Goal: Task Accomplishment & Management: Use online tool/utility

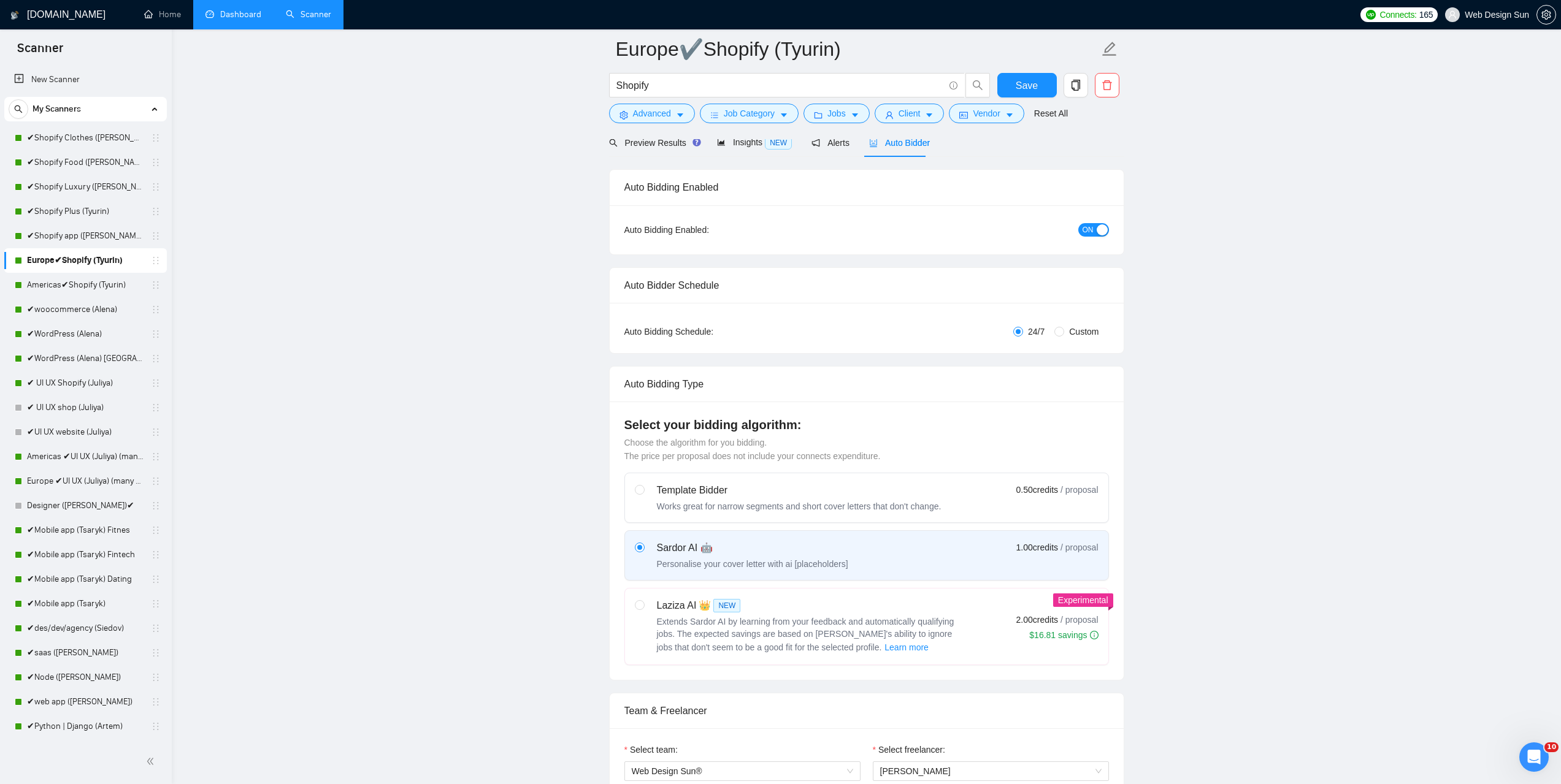
click at [236, 13] on link "Dashboard" at bounding box center [233, 14] width 56 height 11
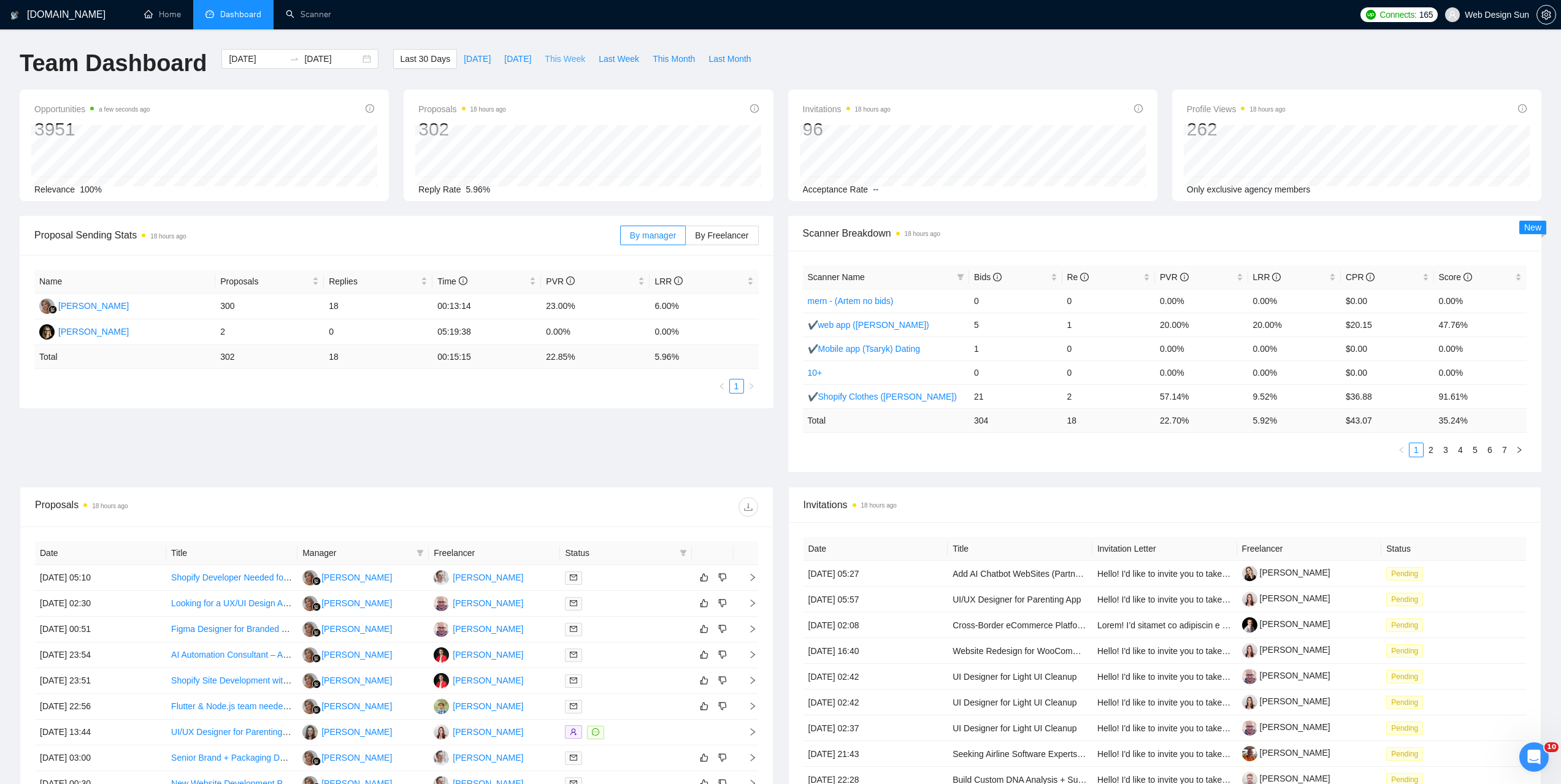
click at [562, 62] on span "This Week" at bounding box center [565, 58] width 40 height 13
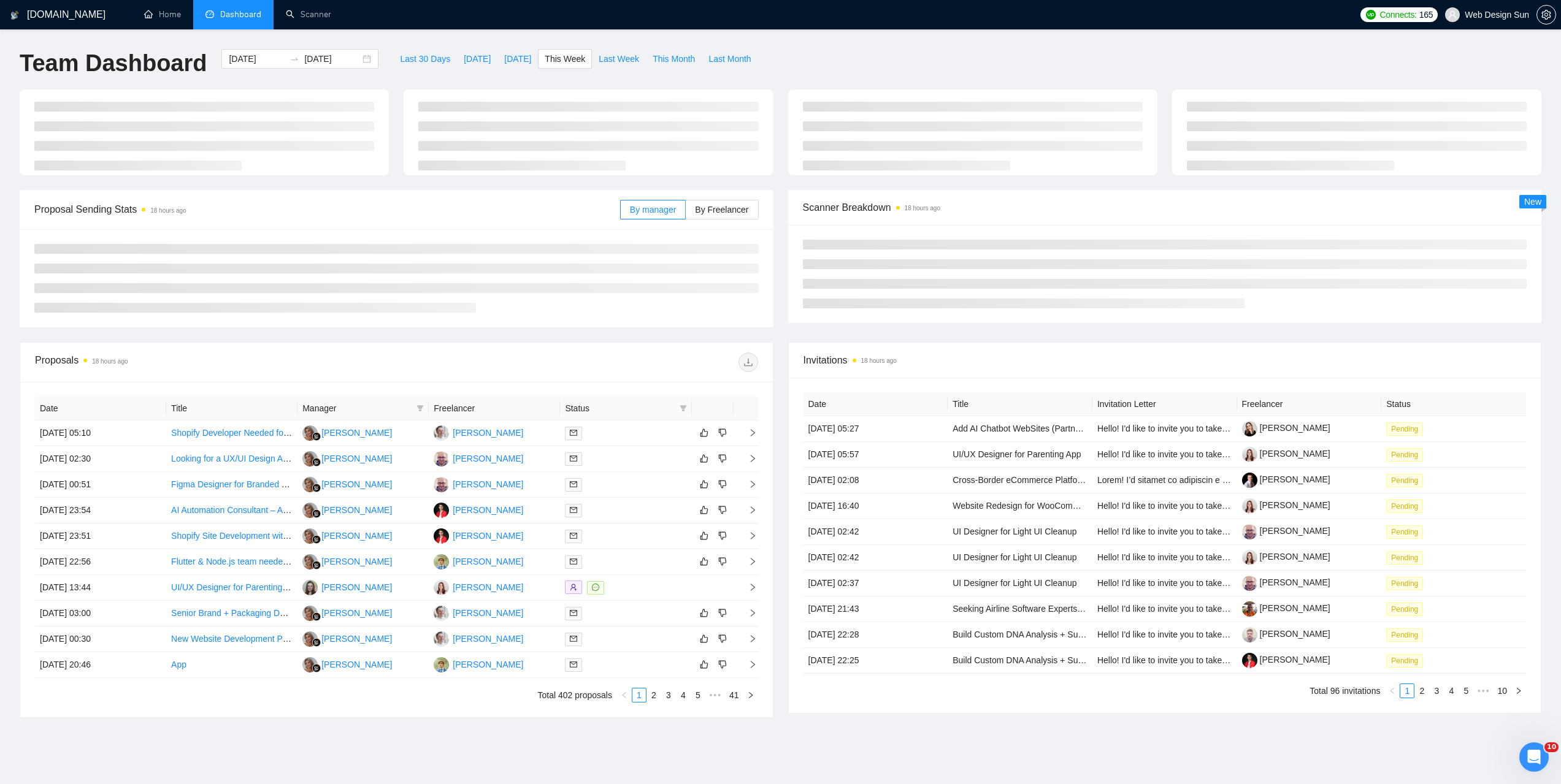
type input "[DATE]"
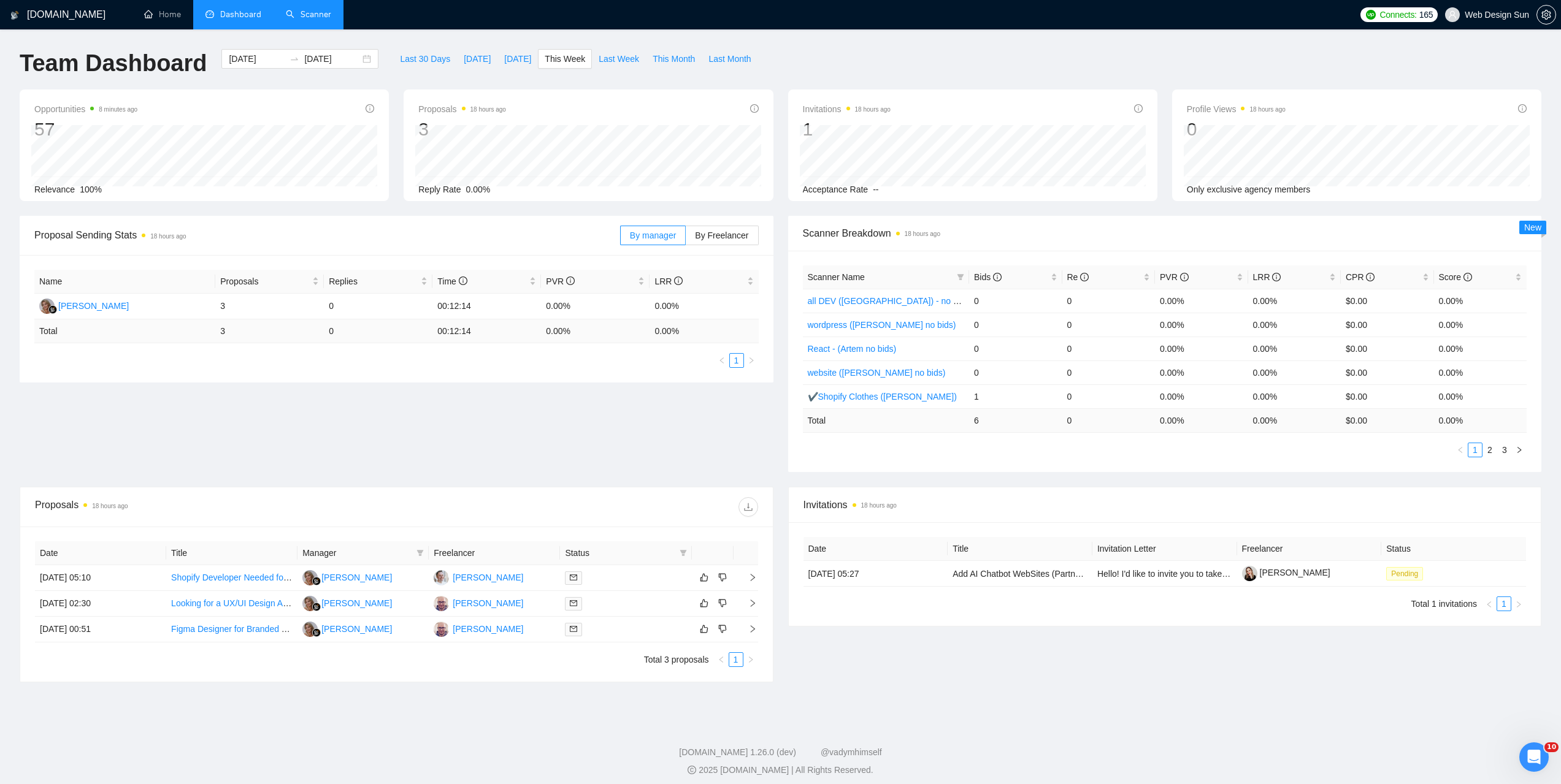
click at [327, 15] on link "Scanner" at bounding box center [308, 14] width 45 height 11
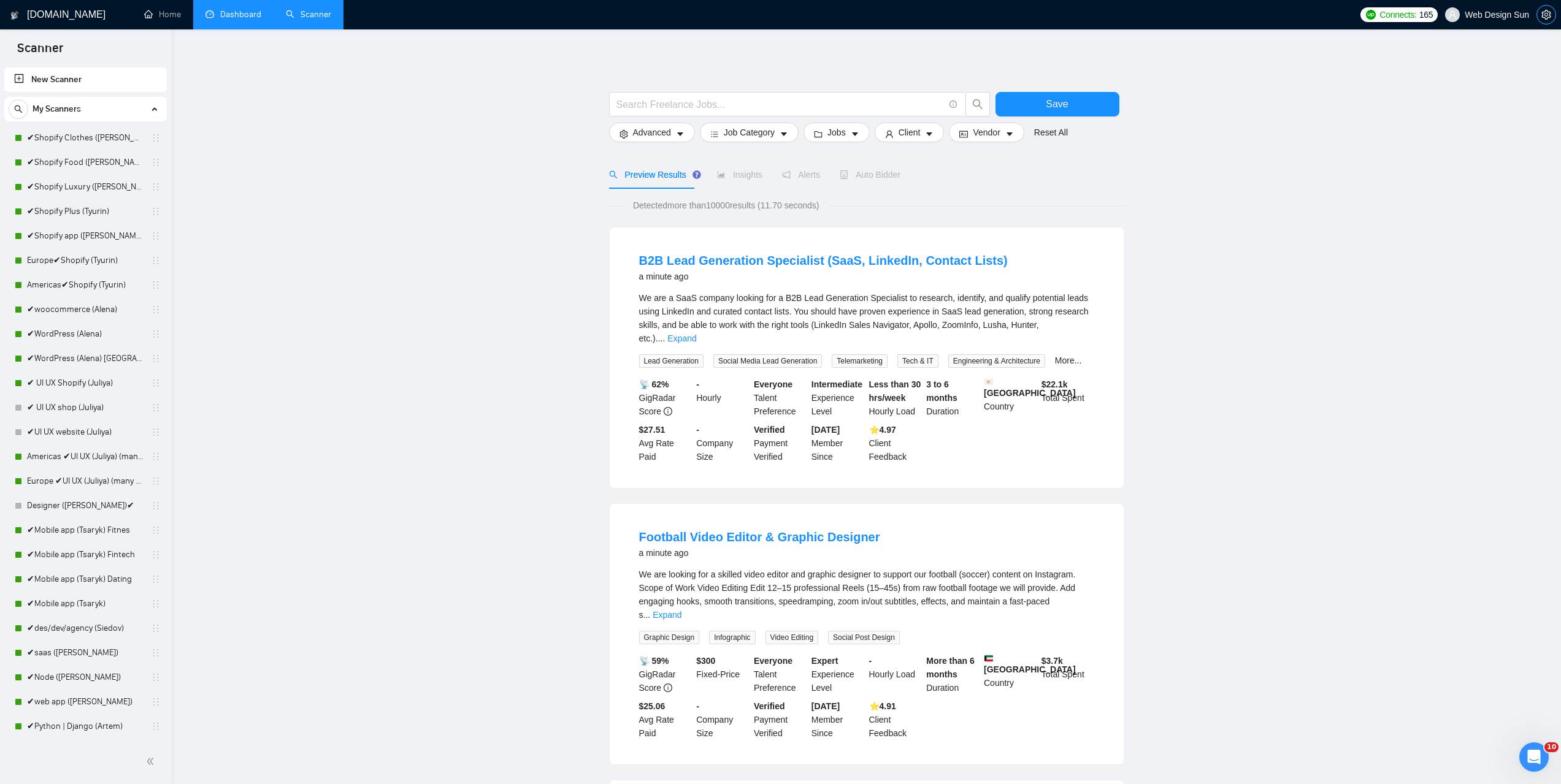
drag, startPoint x: 1548, startPoint y: 14, endPoint x: 1543, endPoint y: 25, distance: 12.1
click at [1548, 14] on icon "setting" at bounding box center [1547, 15] width 10 height 10
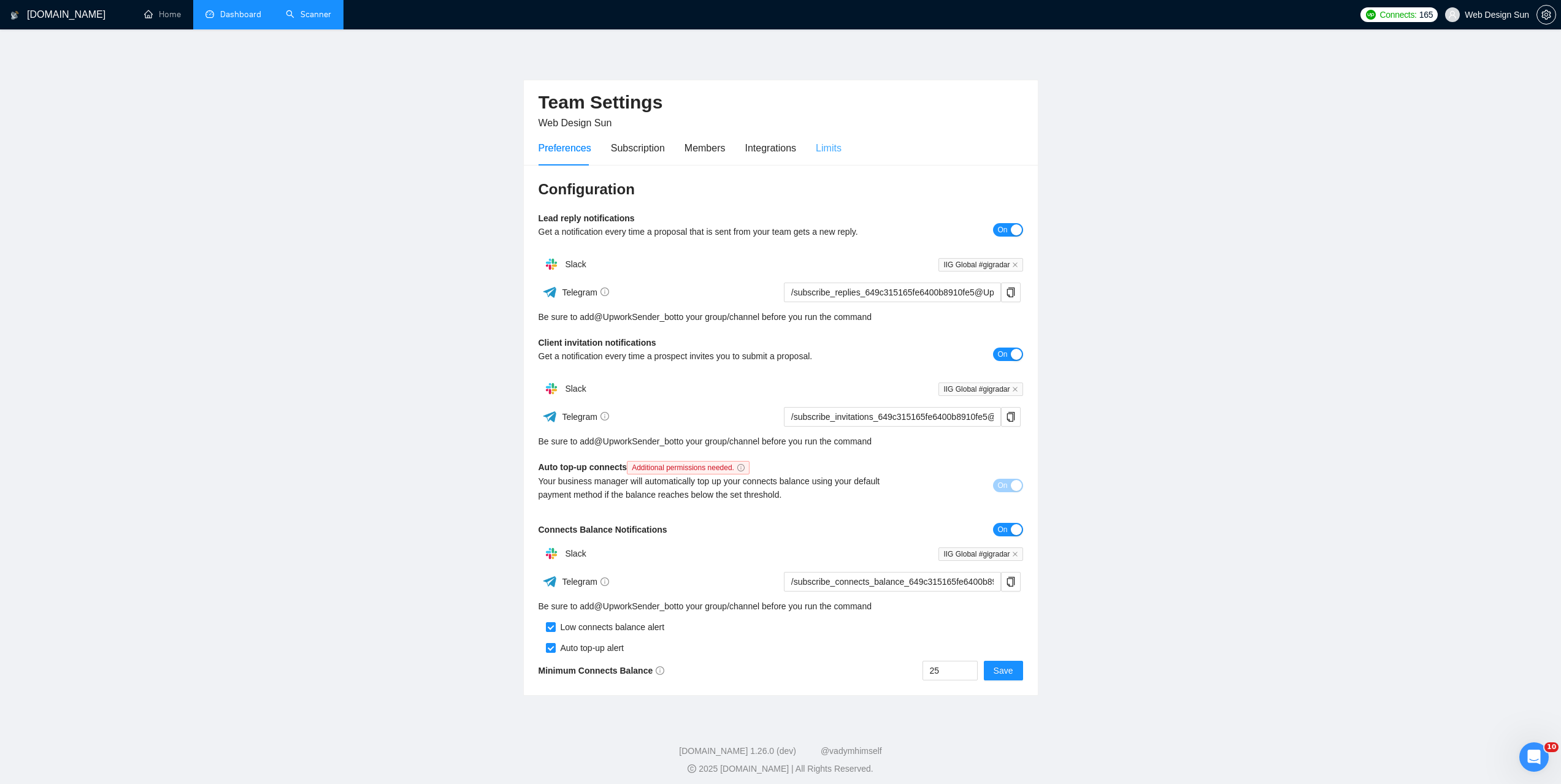
click at [814, 155] on div "Preferences Subscription Members Integrations Limits" at bounding box center [690, 148] width 303 height 35
click at [818, 153] on div "Limits" at bounding box center [828, 148] width 26 height 16
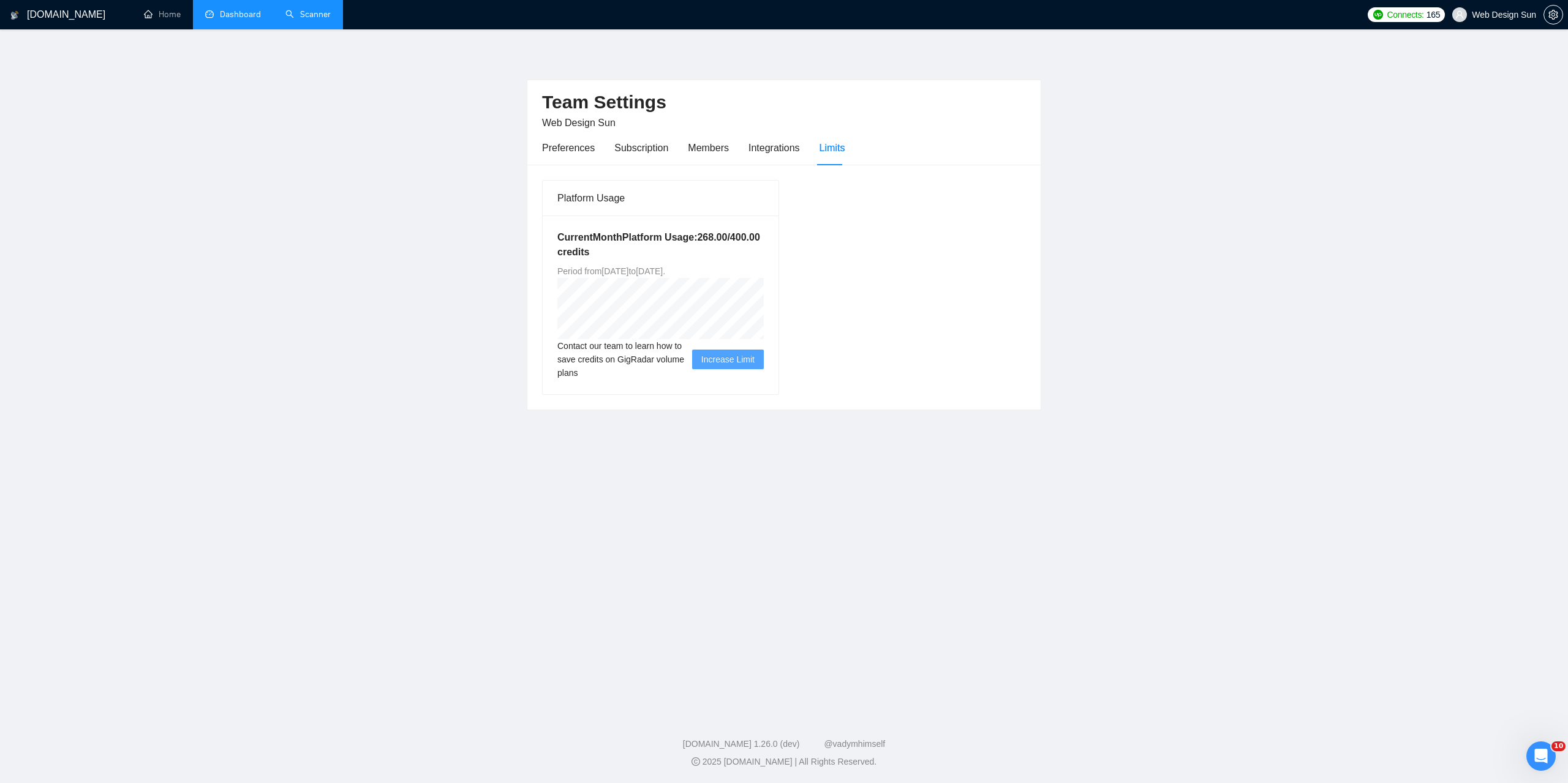
click at [320, 20] on link "Scanner" at bounding box center [308, 14] width 45 height 11
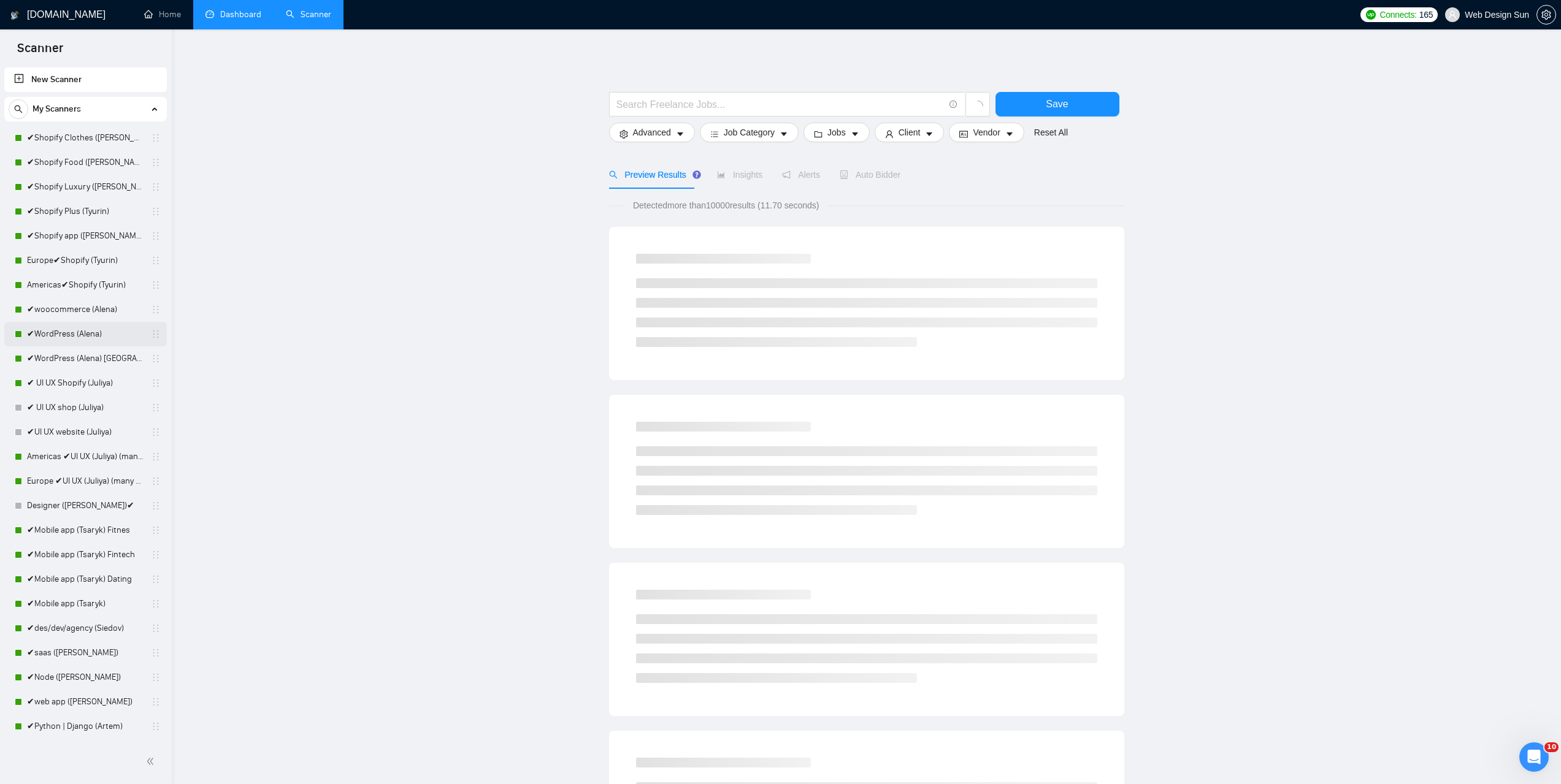
click at [94, 336] on link "✔WordPress (Alena)" at bounding box center [85, 334] width 117 height 25
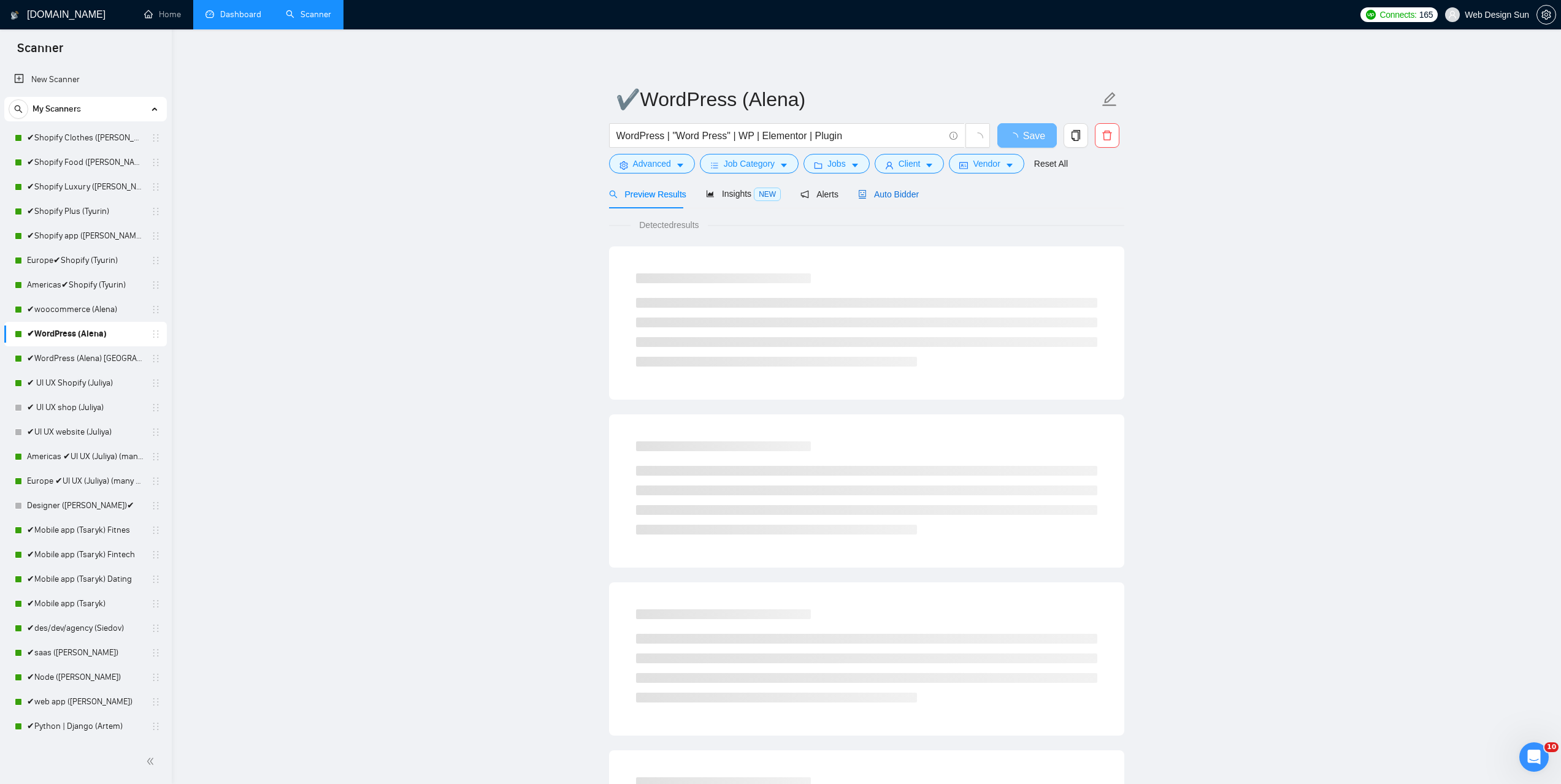
click at [897, 196] on span "Auto Bidder" at bounding box center [888, 195] width 60 height 10
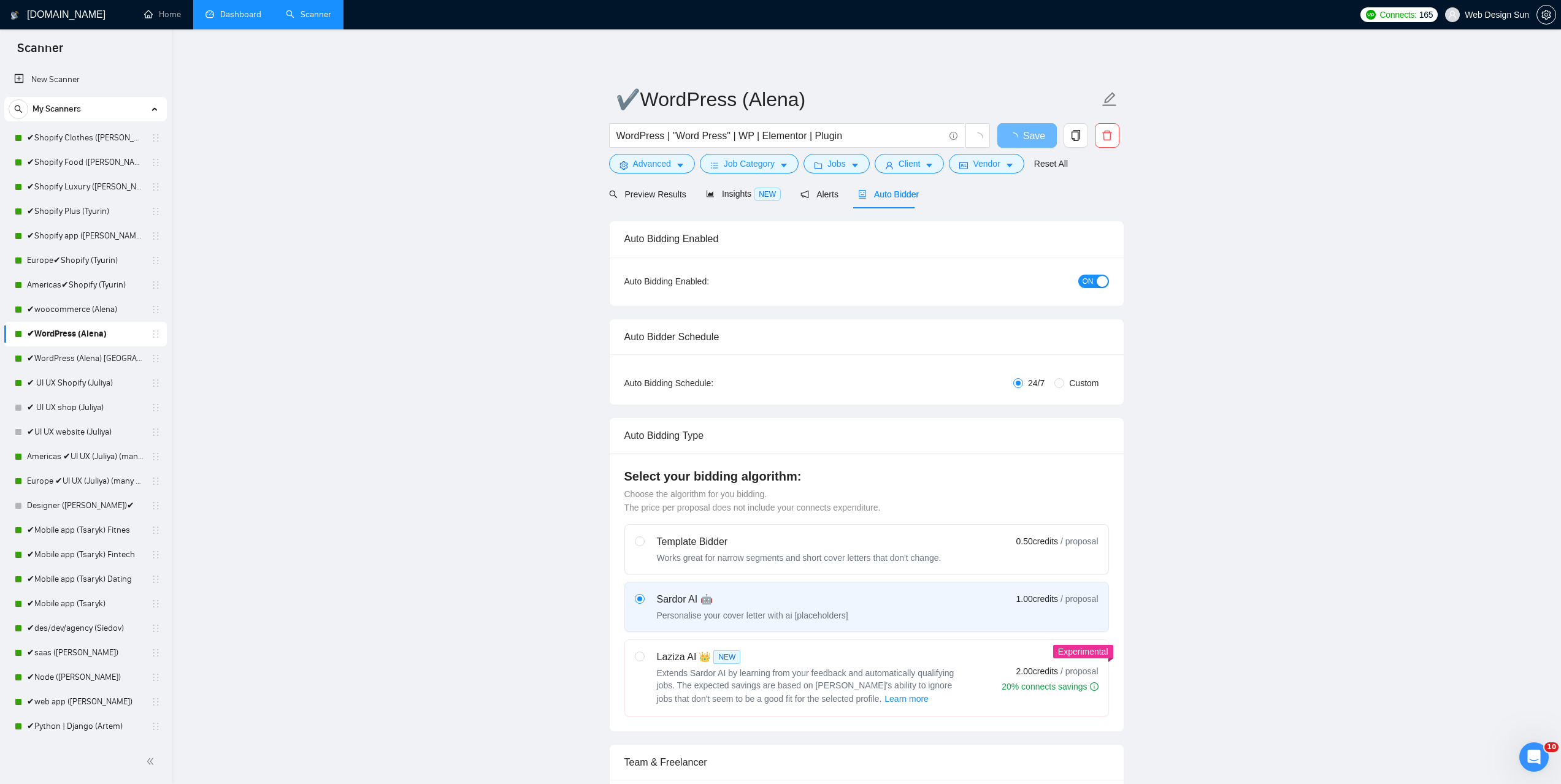
radio input "false"
radio input "true"
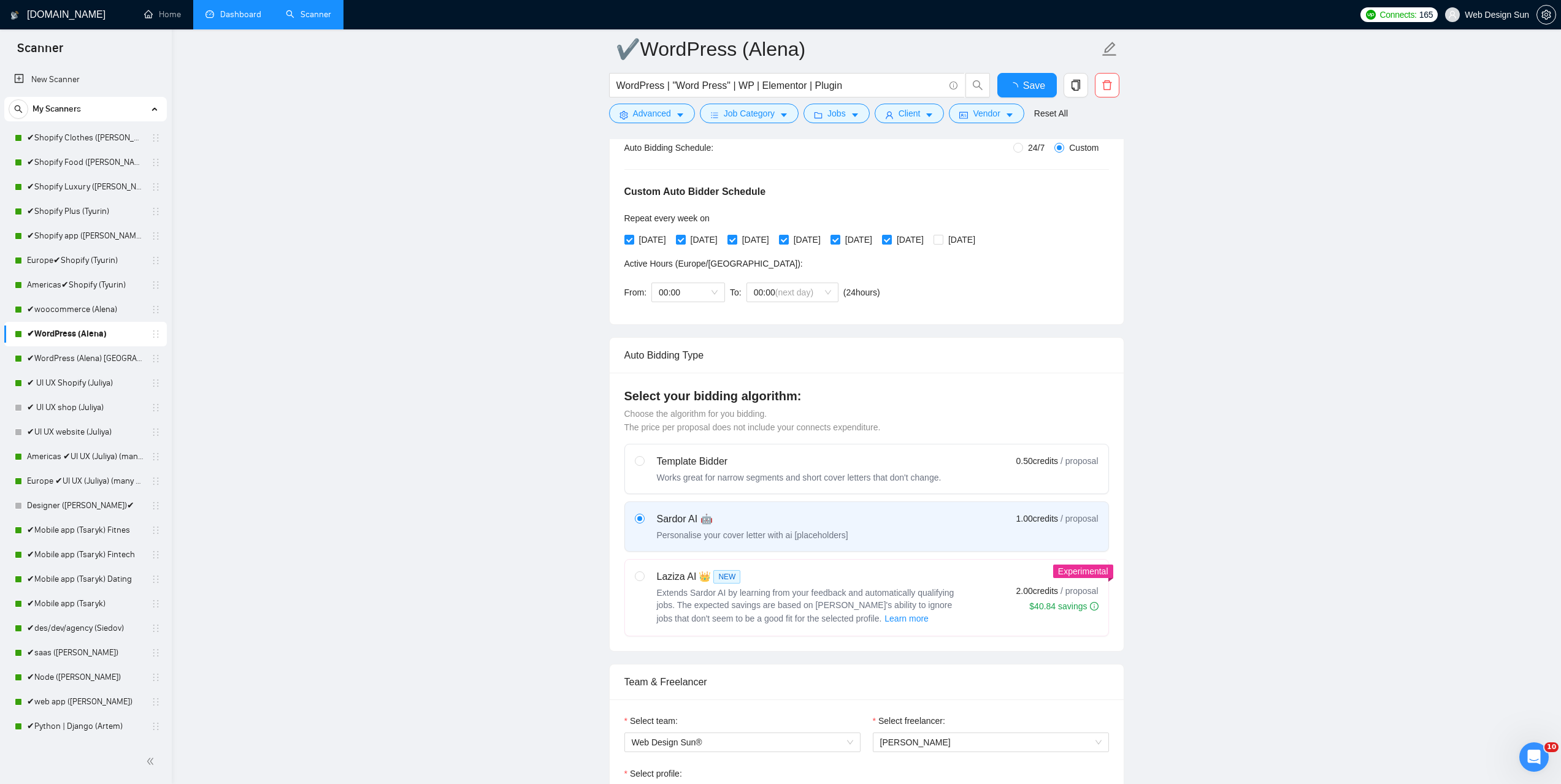
scroll to position [61, 0]
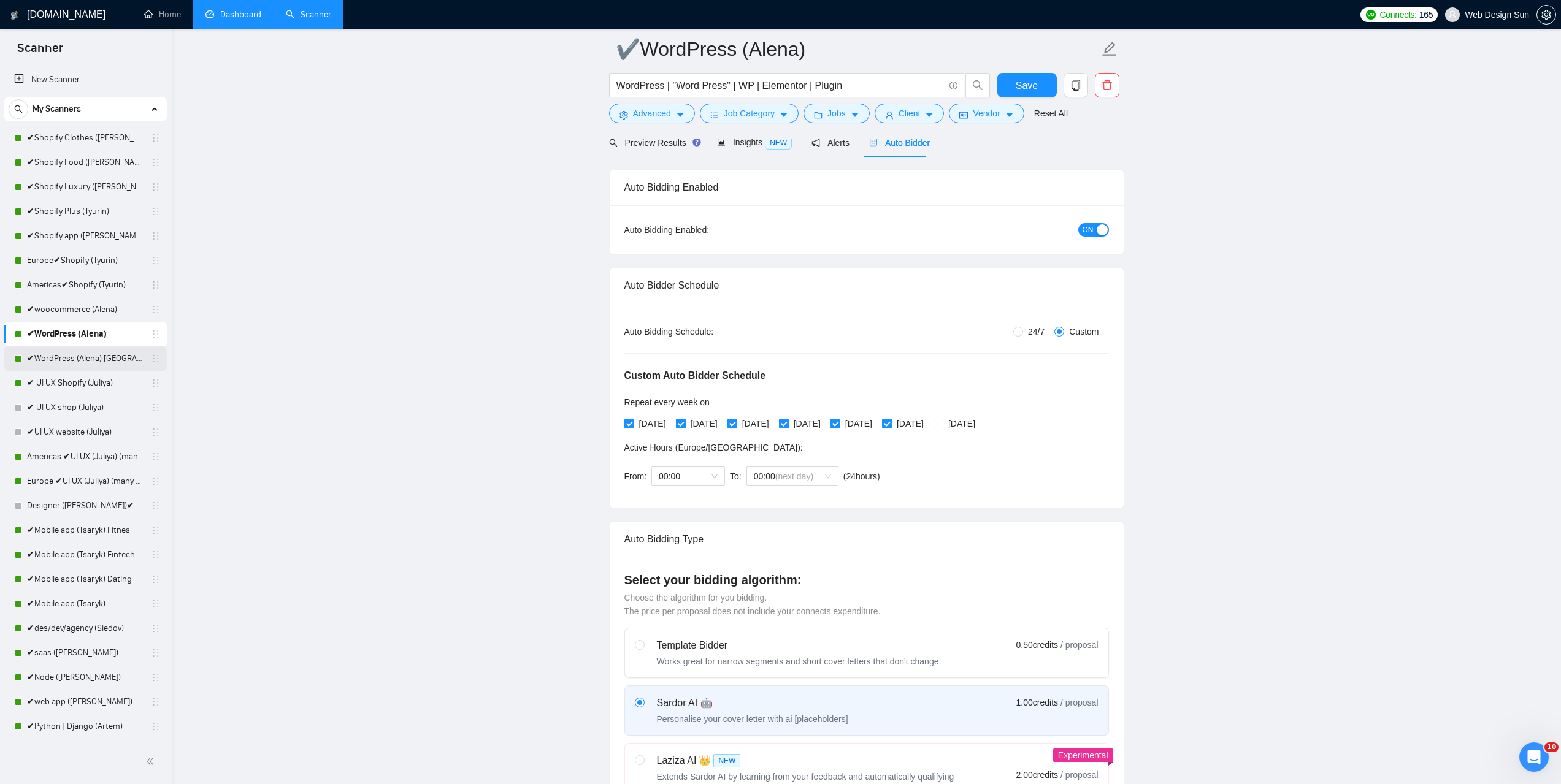
click at [77, 356] on link "✔WordPress (Alena) [GEOGRAPHIC_DATA]" at bounding box center [85, 359] width 117 height 25
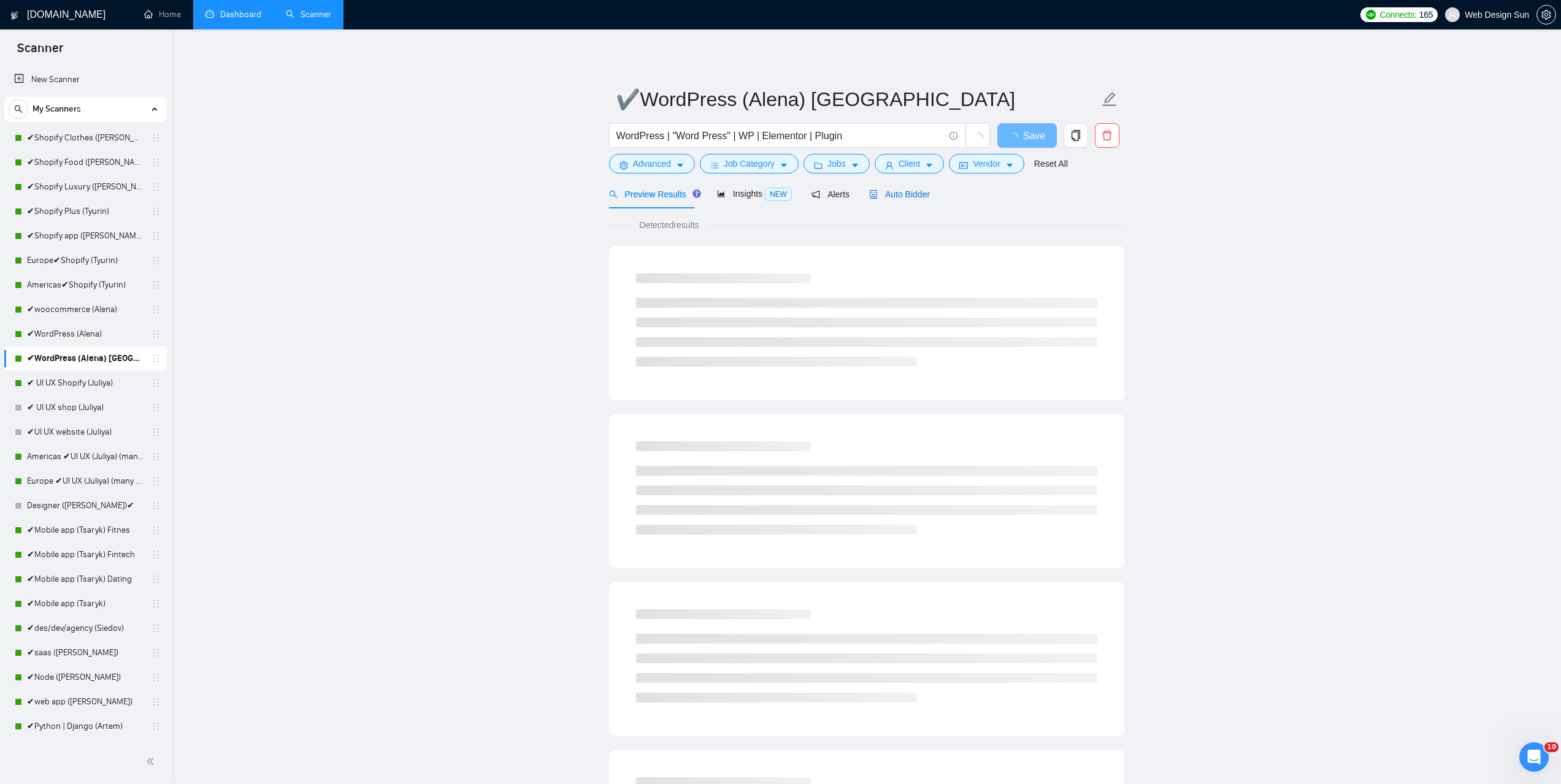
click at [874, 200] on span "Auto Bidder" at bounding box center [900, 195] width 60 height 10
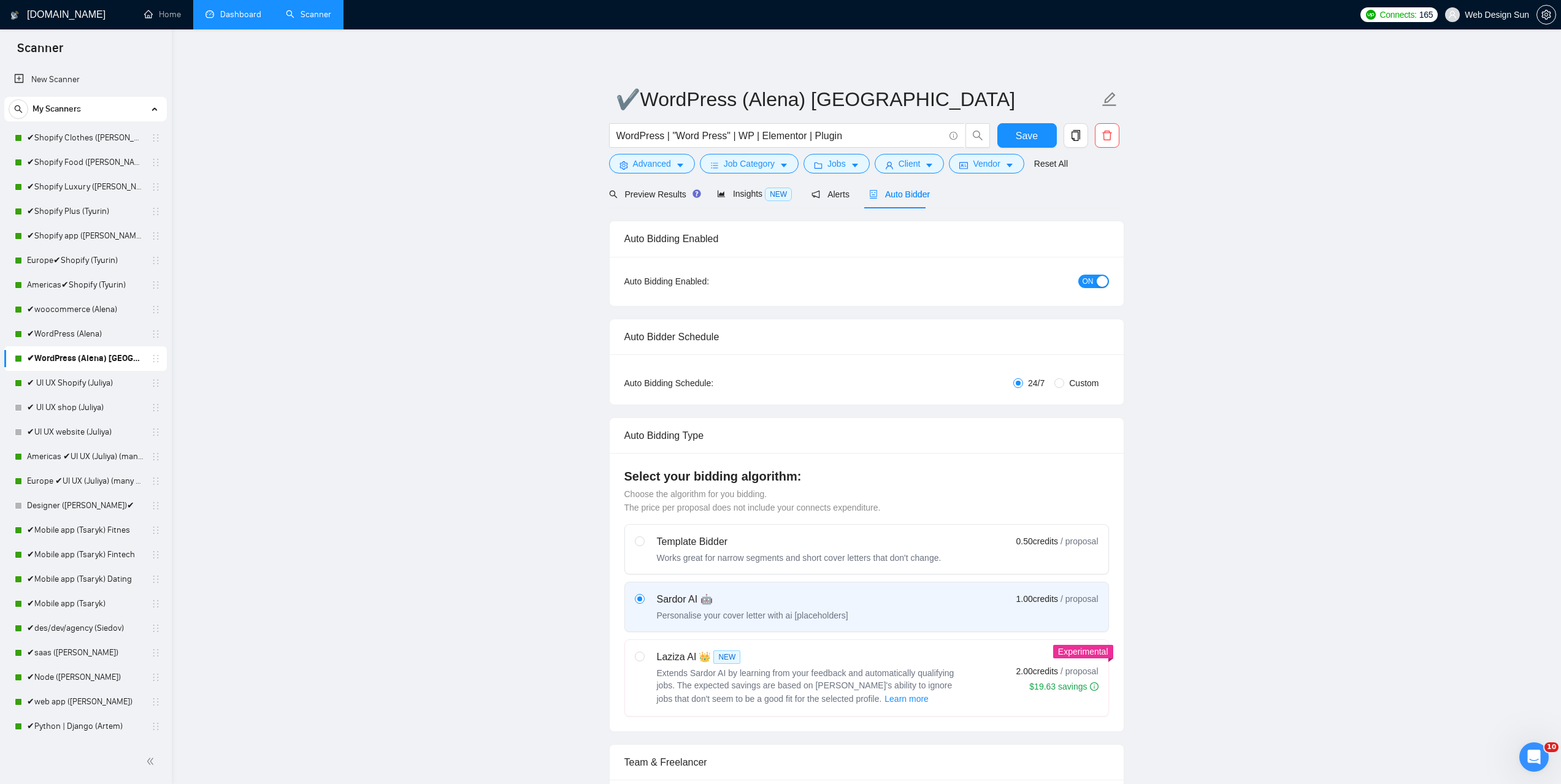
click at [87, 482] on link "Europe ✔UI UX (Juliya) (many posts)" at bounding box center [85, 481] width 117 height 25
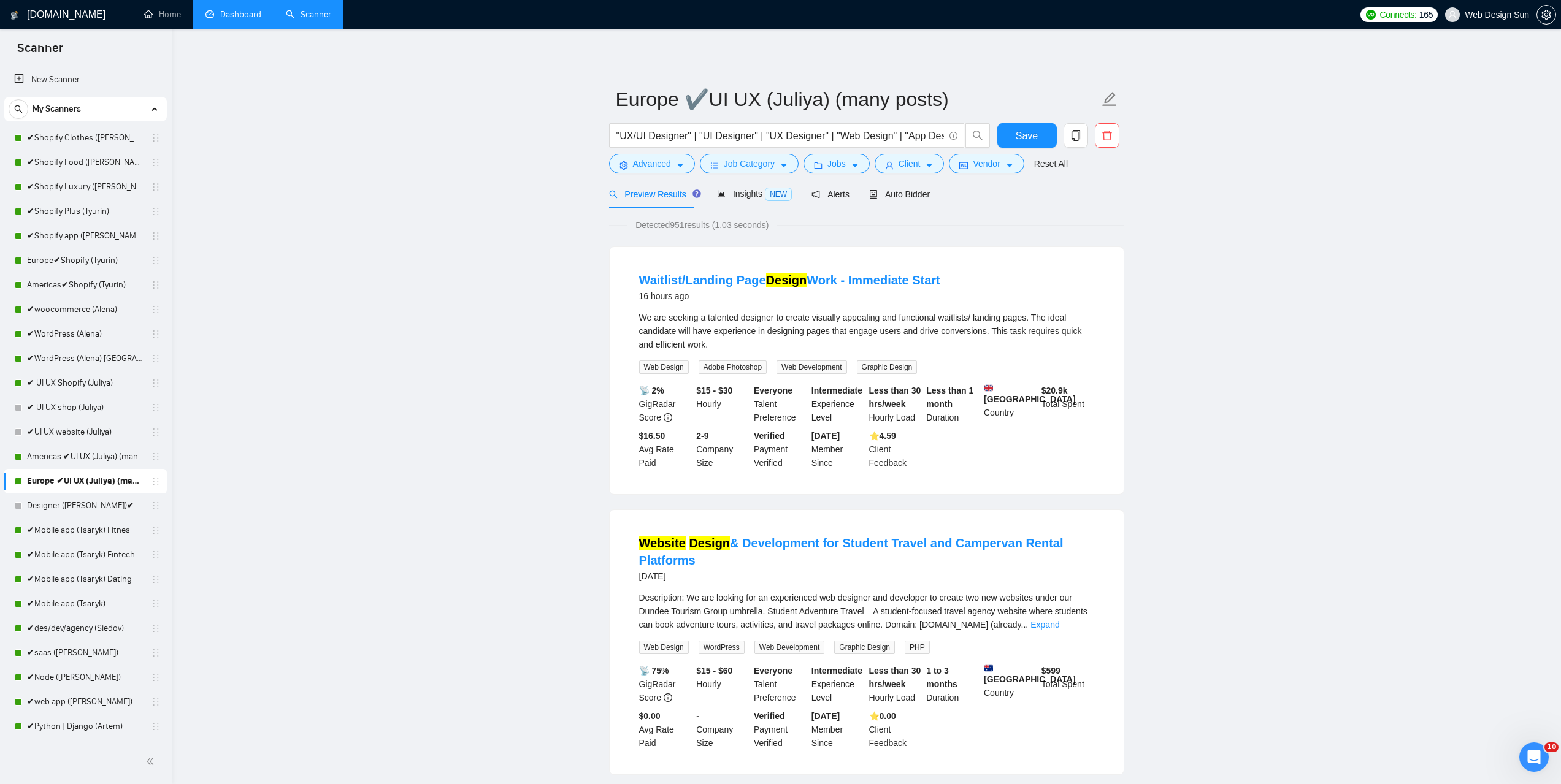
click at [245, 11] on link "Dashboard" at bounding box center [233, 14] width 56 height 11
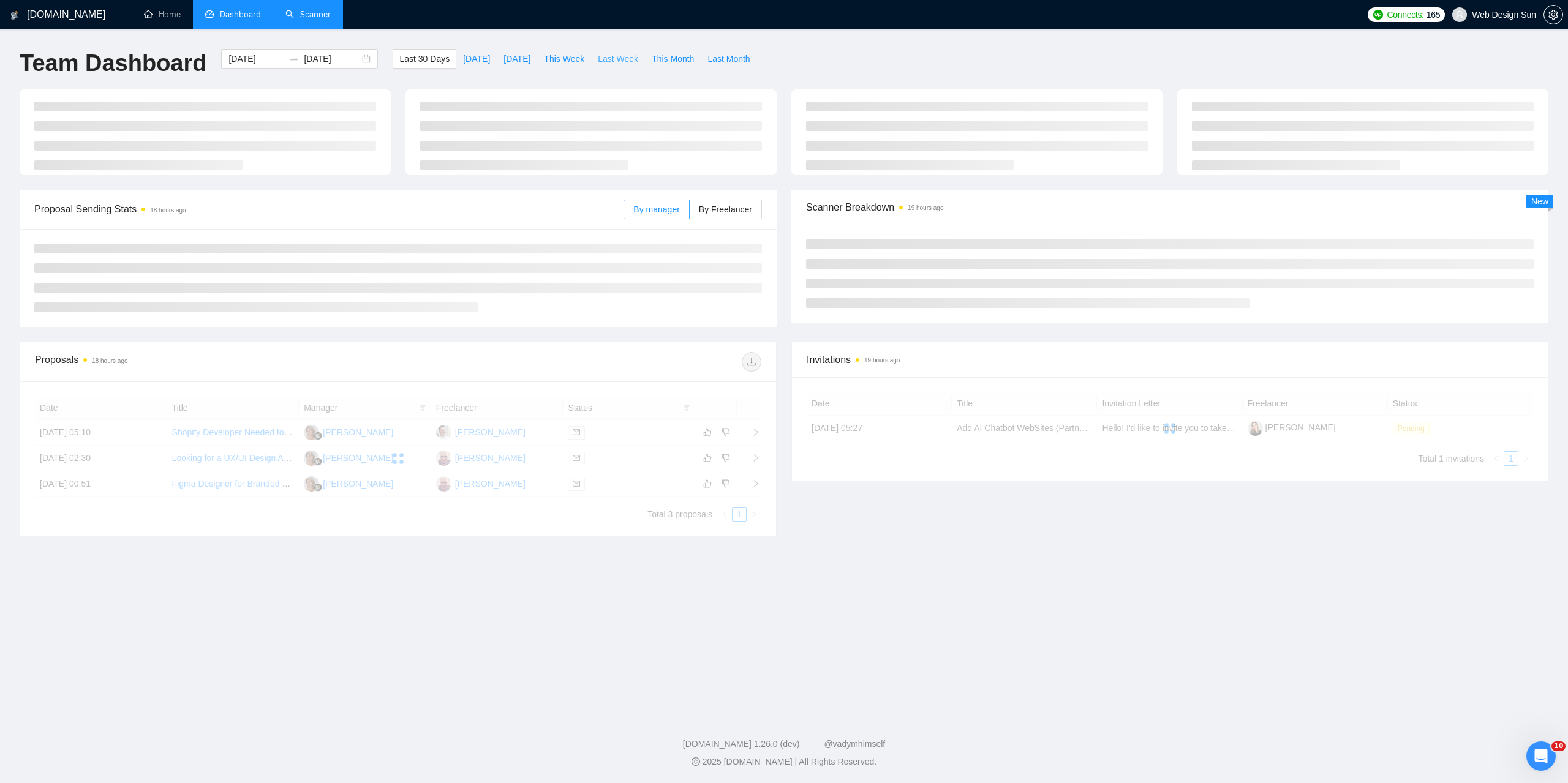
click at [598, 60] on span "Last Week" at bounding box center [618, 58] width 40 height 13
type input "[DATE]"
